Goal: Navigation & Orientation: Find specific page/section

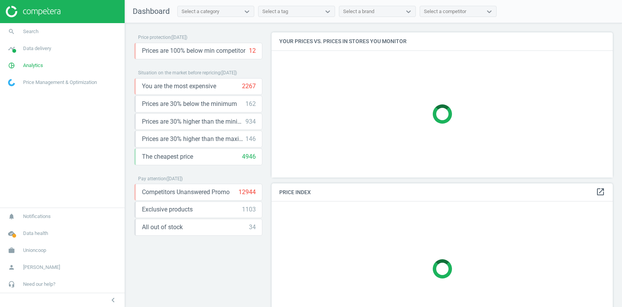
scroll to position [145, 342]
click at [34, 251] on span "Unioncoop" at bounding box center [34, 250] width 23 height 7
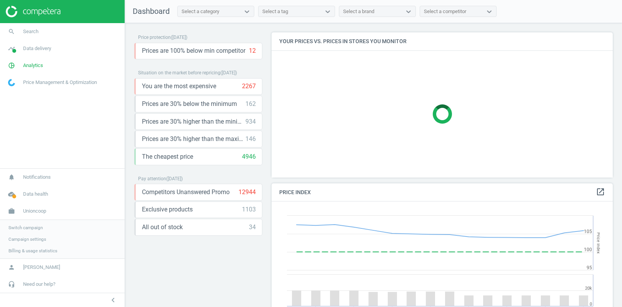
scroll to position [177, 342]
click at [30, 240] on span "Campaign settings" at bounding box center [27, 239] width 38 height 6
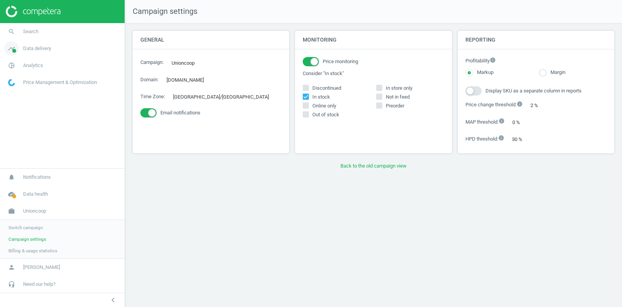
click at [33, 49] on span "Data delivery" at bounding box center [37, 48] width 28 height 7
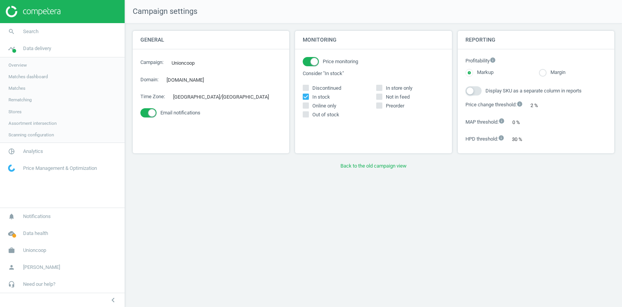
click at [16, 108] on link "Stores" at bounding box center [62, 112] width 125 height 12
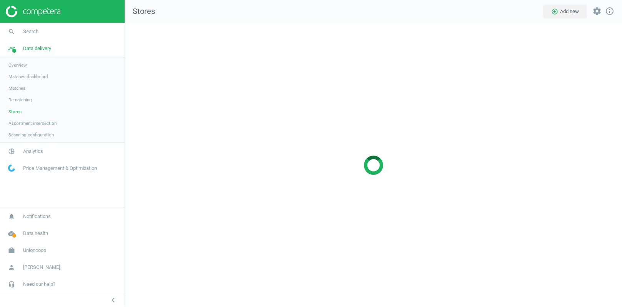
scroll to position [284, 498]
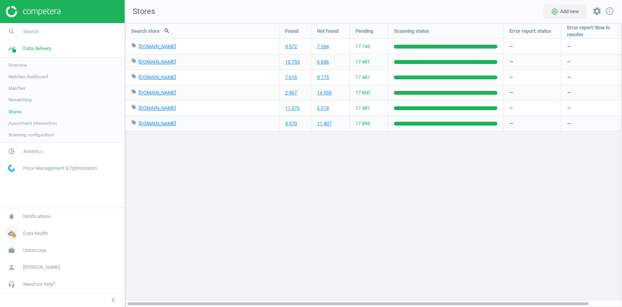
click at [33, 242] on link "cloud_done Data health" at bounding box center [62, 233] width 125 height 17
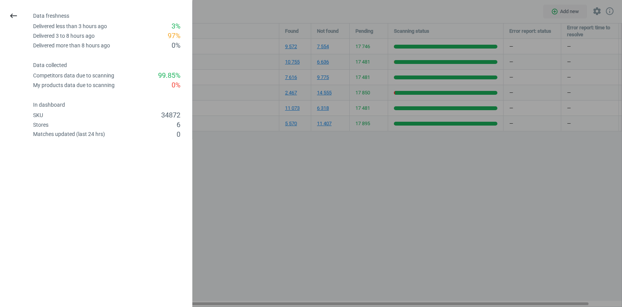
click at [33, 249] on div "keyboard_backspace Data freshness Delivered less than 3 hours ago 3 % Delivered…" at bounding box center [96, 153] width 192 height 307
click at [251, 162] on div at bounding box center [311, 153] width 622 height 307
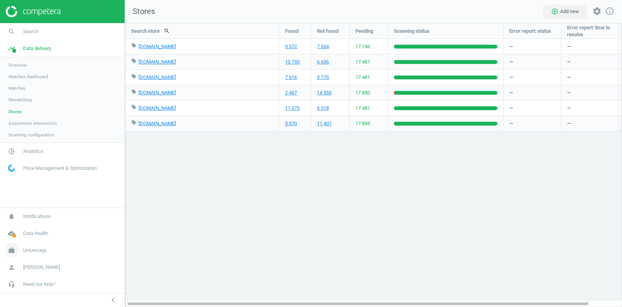
click at [40, 248] on span "Unioncoop" at bounding box center [34, 250] width 23 height 7
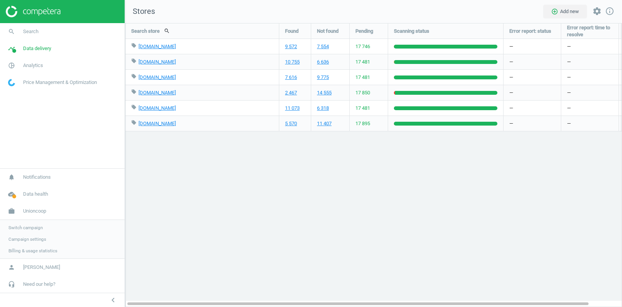
click at [37, 240] on span "Campaign settings" at bounding box center [27, 239] width 38 height 6
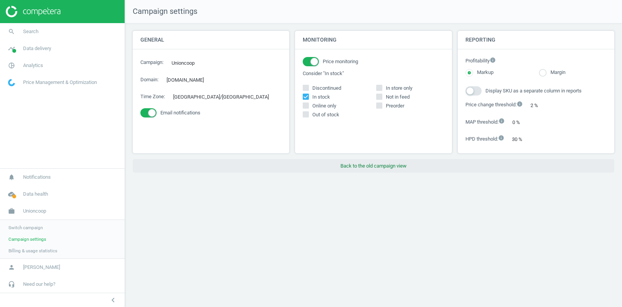
click at [348, 168] on button "Back to the old campaign view" at bounding box center [374, 166] width 482 height 14
click at [357, 164] on button "Back to the old campaign view" at bounding box center [374, 166] width 482 height 14
